Goal: Task Accomplishment & Management: Complete application form

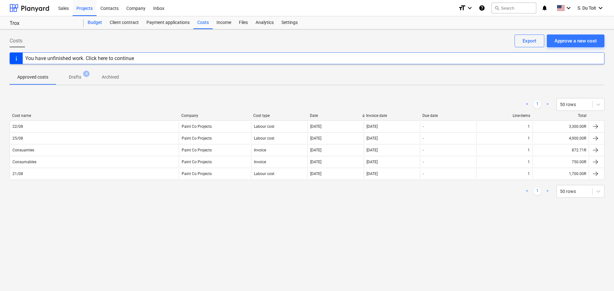
click at [98, 20] on div "Budget" at bounding box center [95, 22] width 22 height 13
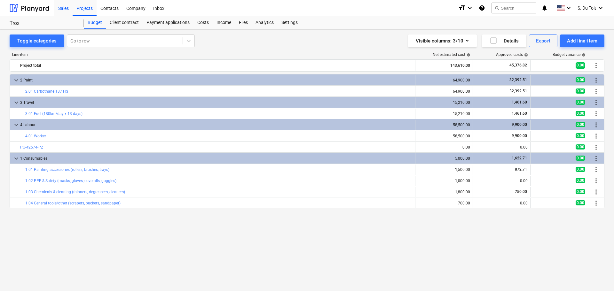
click at [67, 13] on div "Sales" at bounding box center [63, 8] width 18 height 16
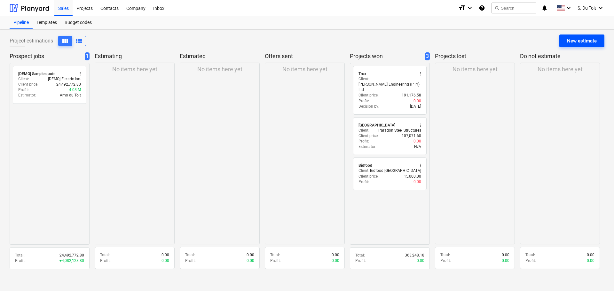
click at [279, 46] on button "New estimate" at bounding box center [581, 41] width 45 height 13
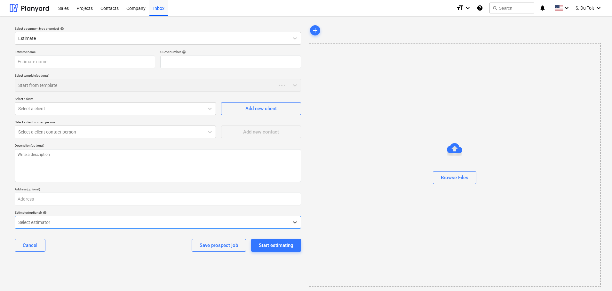
type textarea "x"
type input "QU-0009"
click at [59, 36] on div at bounding box center [151, 38] width 267 height 6
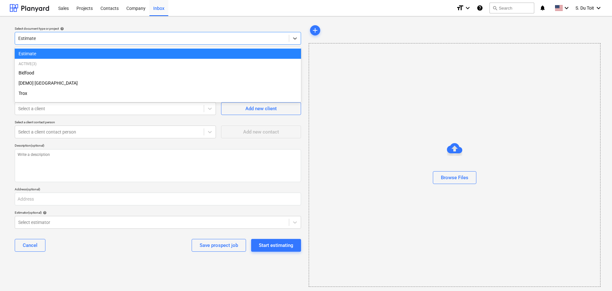
click at [54, 56] on div "Estimate" at bounding box center [158, 54] width 286 height 10
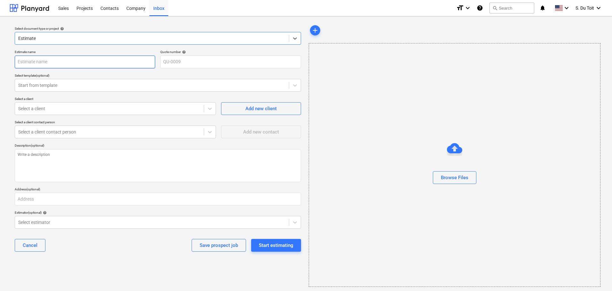
click at [53, 59] on input "text" at bounding box center [85, 62] width 140 height 13
type textarea "x"
type input "T"
type textarea "x"
type input "To"
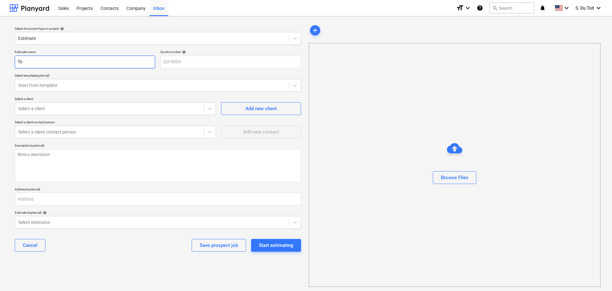
type textarea "x"
type input "Tot"
type textarea "x"
type input "Tota"
type textarea "x"
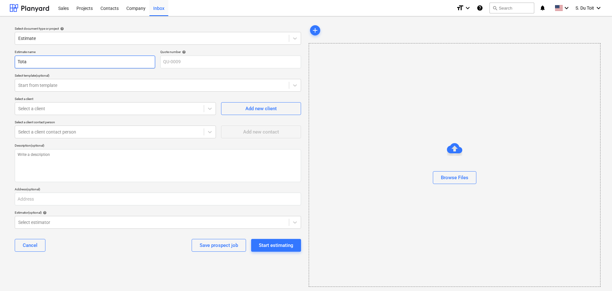
type input "Total"
type textarea "x"
type input "Total"
type textarea "x"
type input "Total S"
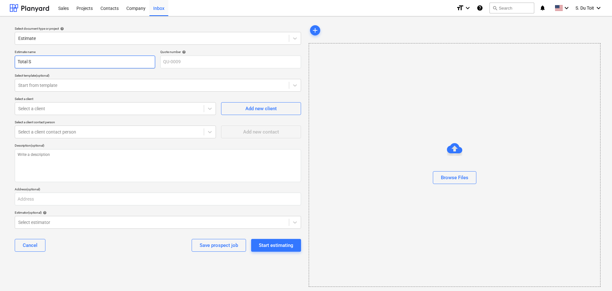
type textarea "x"
type input "Total Sp"
type textarea "x"
type input "Total Spo"
type textarea "x"
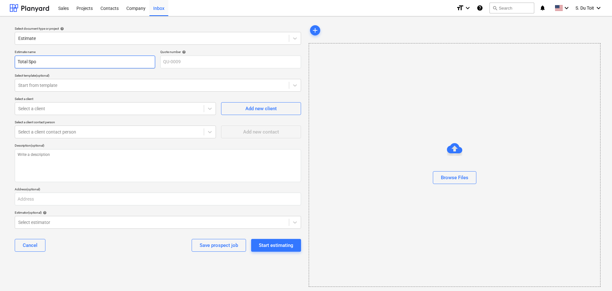
type input "Total Spor"
type textarea "x"
type input "Total Sport"
type textarea "x"
type input "Total Sports"
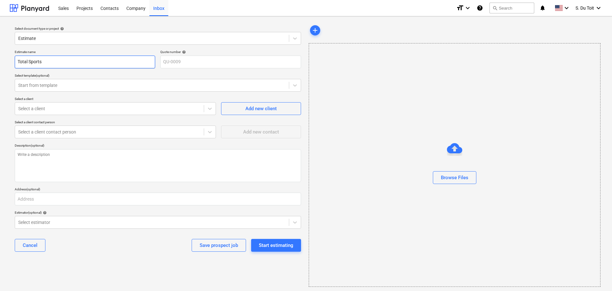
type textarea "x"
type input "Total Sports"
type textarea "x"
type input "Total Sports -"
type textarea "x"
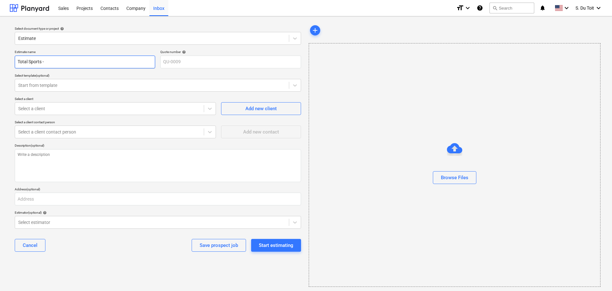
type input "Total Sports -"
type textarea "x"
type input "Total Sports - G"
type textarea "x"
type input "Total Sports - Ga"
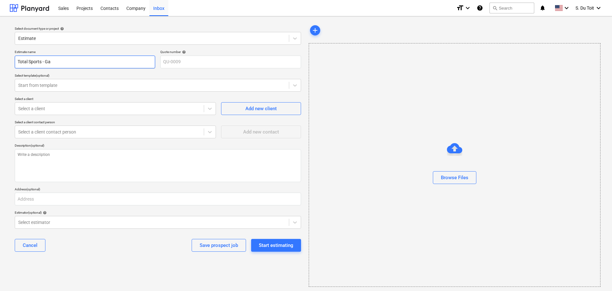
type textarea "x"
type input "Total Sports - Gat"
type textarea "x"
type input "Total Sports - Gate"
type textarea "x"
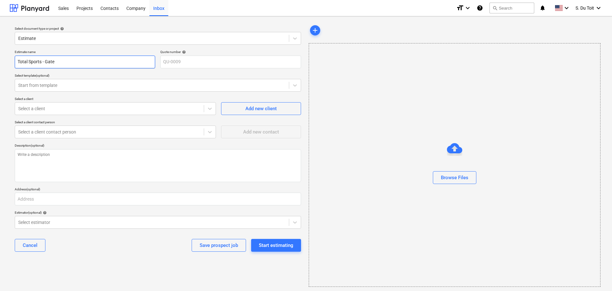
type input "Total Sports - Gatew"
type textarea "x"
type input "Total Sports - Gatewa"
type textarea "x"
type input "Total Sports - Gateway"
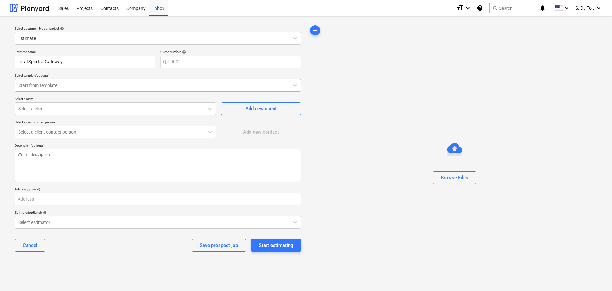
click at [98, 90] on div "Start from template" at bounding box center [152, 85] width 274 height 9
click at [86, 120] on div "Select a client contact person" at bounding box center [115, 122] width 201 height 4
click at [91, 9] on div "Projects" at bounding box center [85, 8] width 24 height 16
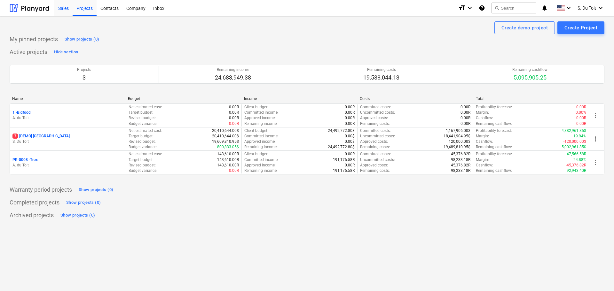
click at [59, 9] on div "Sales" at bounding box center [63, 8] width 18 height 16
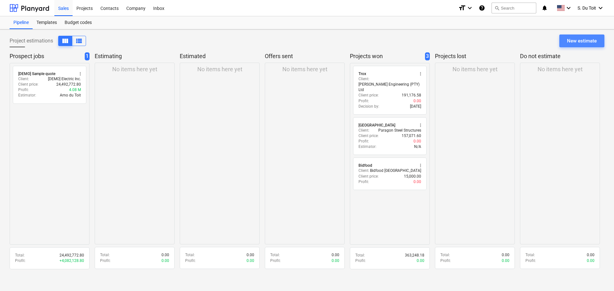
click at [279, 43] on div "New estimate" at bounding box center [582, 41] width 30 height 8
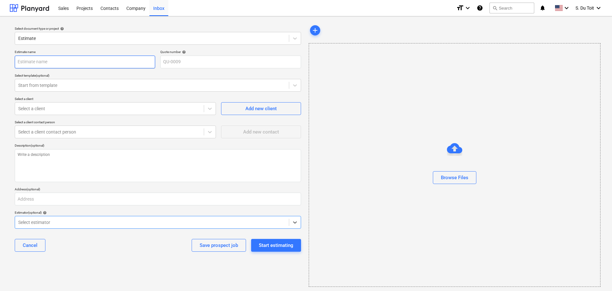
click at [49, 58] on input "text" at bounding box center [85, 62] width 140 height 13
type textarea "x"
type input "T"
type textarea "x"
type input "To"
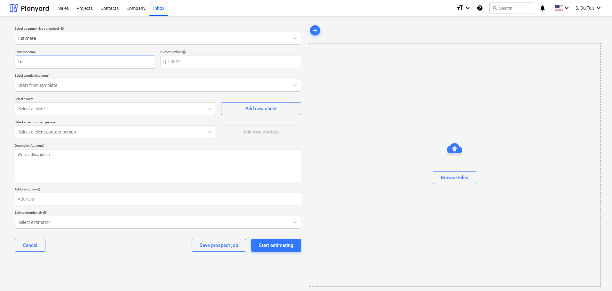
type textarea "x"
type input "Tot"
type textarea "x"
type input "Tota"
type textarea "x"
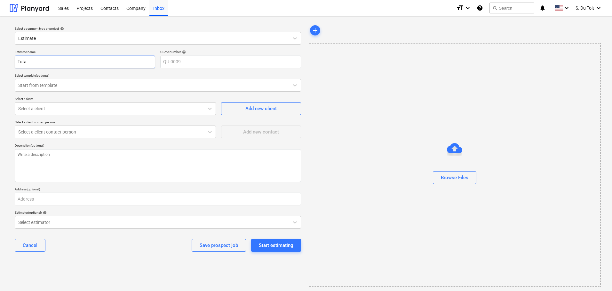
type input "Total"
type textarea "x"
type input "Total"
type textarea "x"
type input "Total S"
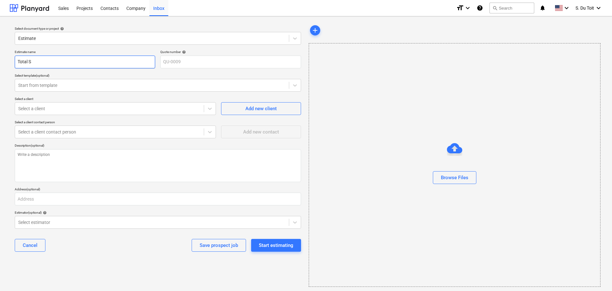
type textarea "x"
type input "Total Sp"
type textarea "x"
type input "Total Spo"
type textarea "x"
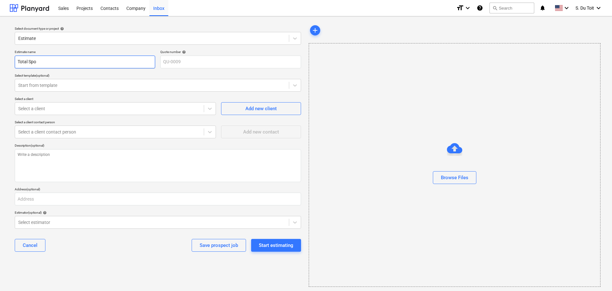
type input "Total Spor"
type textarea "x"
type input "Total Sport"
type textarea "x"
type input "Total Sports"
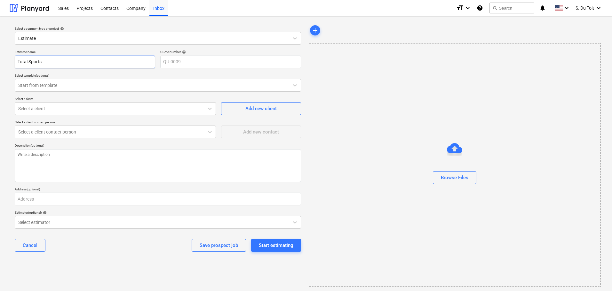
type textarea "x"
type input "Total Sports"
type textarea "x"
type input "Total Sports -"
type textarea "x"
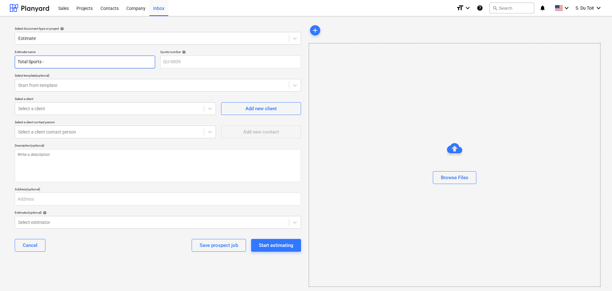
type input "Total Sports -"
type textarea "x"
type input "Total Sports - G"
type textarea "x"
type input "Total Sports - Ga"
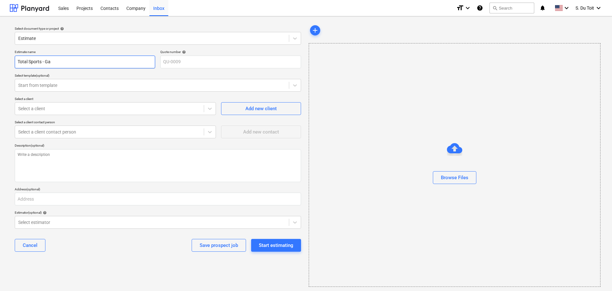
type textarea "x"
type input "Total Sports - Gat"
type textarea "x"
type input "Total Sports - Gate"
type textarea "x"
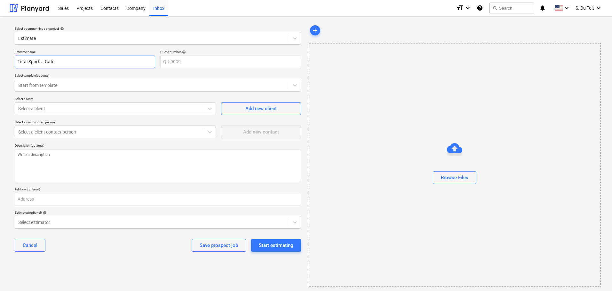
type input "Total Sports - Gatew"
type textarea "x"
type input "Total Sports - Gatewa"
type textarea "x"
type input "Total Sports - Gateway"
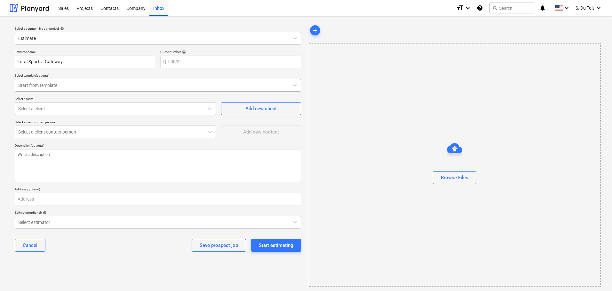
type textarea "x"
click at [45, 85] on div at bounding box center [151, 85] width 267 height 6
click at [12, 108] on div "Estimate name Total Sports - Gateway Quote number help QU-0009 Select template …" at bounding box center [157, 153] width 291 height 212
click at [53, 106] on div at bounding box center [109, 109] width 182 height 6
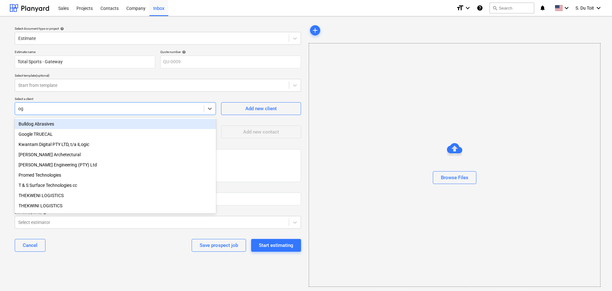
type input "ogi"
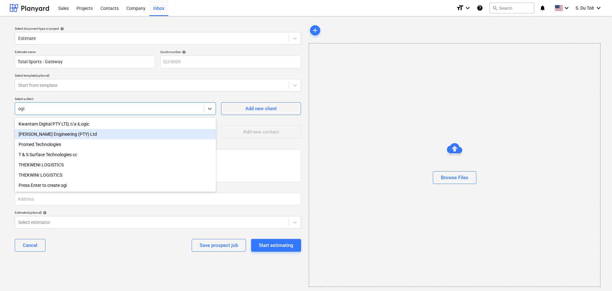
click at [49, 139] on div "[PERSON_NAME] Engineering (PTY) Ltd" at bounding box center [115, 134] width 201 height 10
type textarea "x"
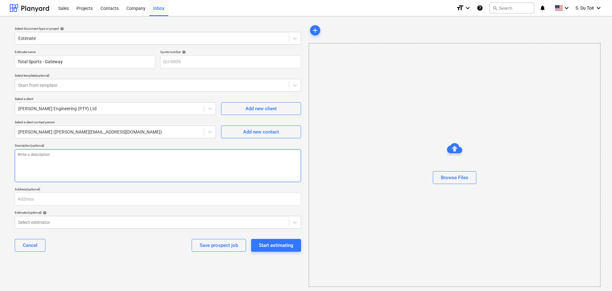
click at [59, 157] on textarea at bounding box center [158, 165] width 286 height 33
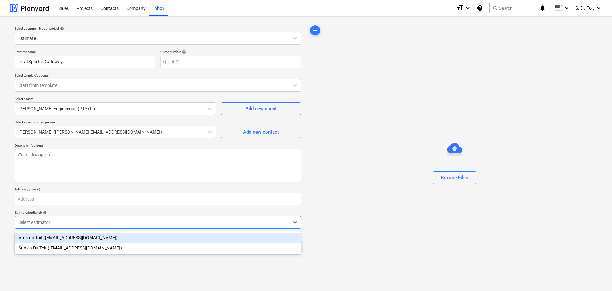
click at [76, 220] on div at bounding box center [151, 222] width 267 height 6
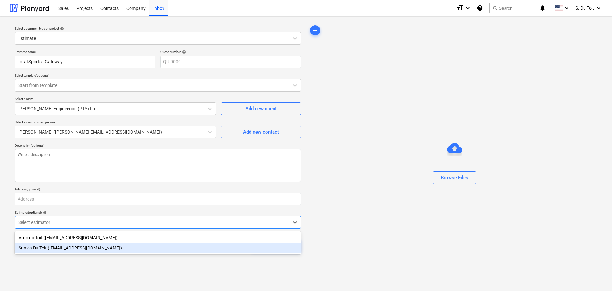
click at [87, 248] on div "Sunica Du Toit ([EMAIL_ADDRESS][DOMAIN_NAME])" at bounding box center [158, 248] width 286 height 10
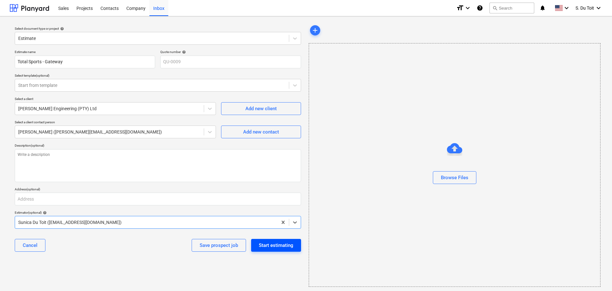
click at [265, 245] on div "Start estimating" at bounding box center [276, 245] width 35 height 8
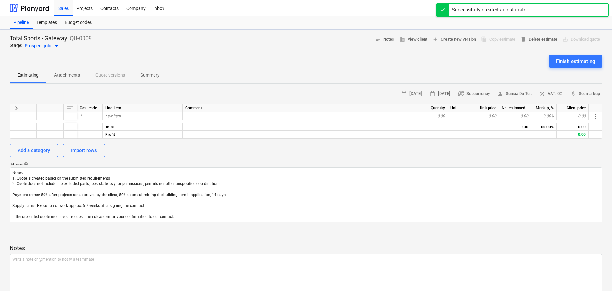
type textarea "x"
click at [279, 151] on div "Add a category Import rows" at bounding box center [306, 150] width 593 height 13
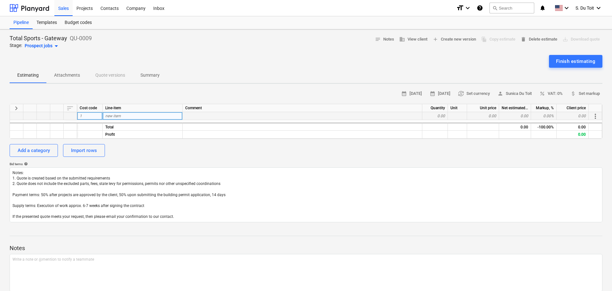
click at [145, 115] on div "new item" at bounding box center [143, 116] width 80 height 8
